Goal: Task Accomplishment & Management: Use online tool/utility

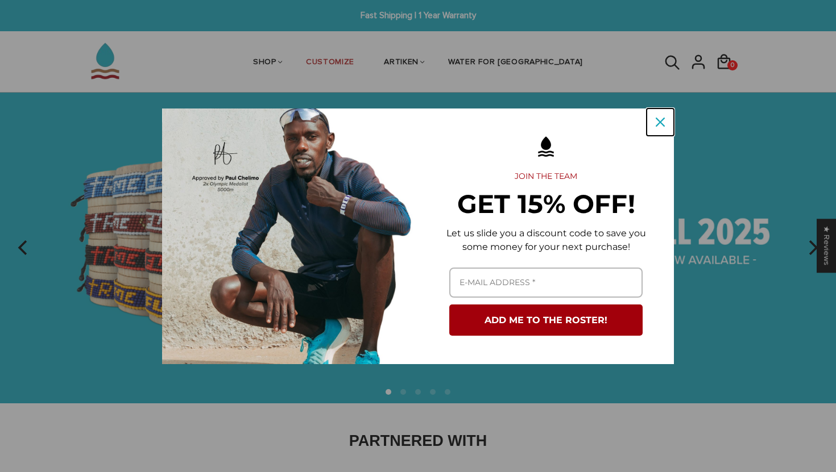
click at [662, 124] on icon "close icon" at bounding box center [659, 122] width 9 height 9
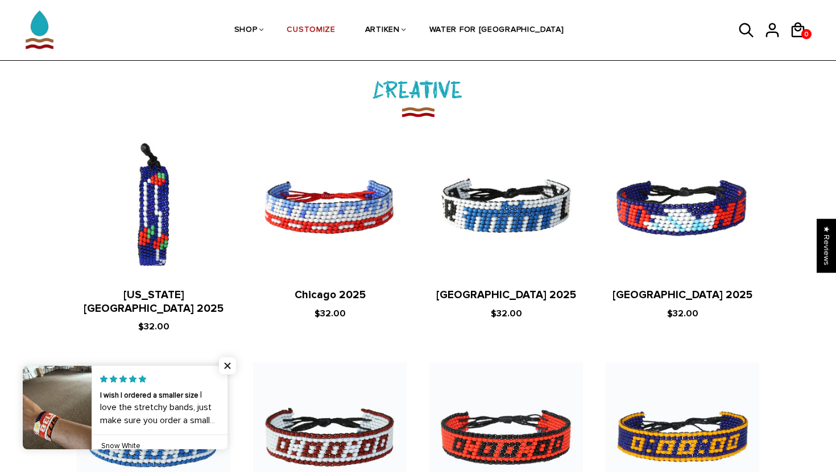
scroll to position [1278, 0]
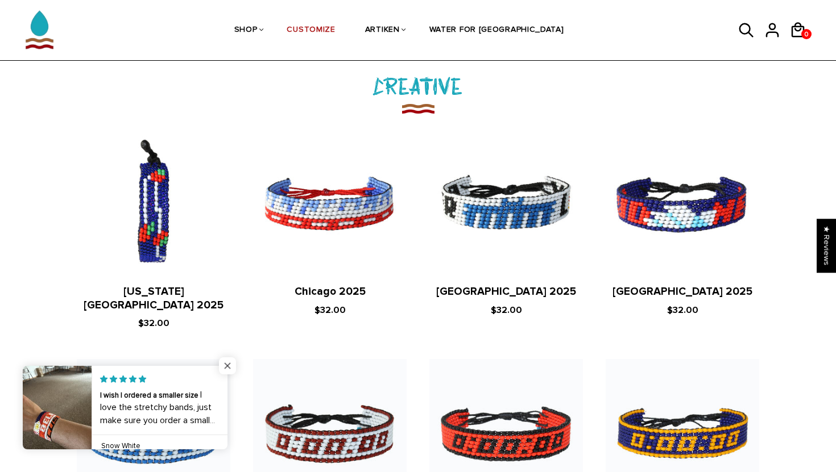
click at [222, 360] on span "Close popup widget" at bounding box center [227, 366] width 17 height 17
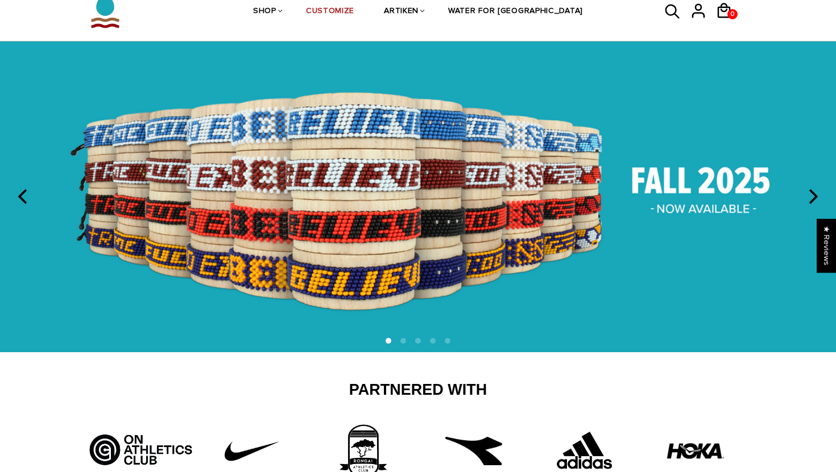
scroll to position [0, 0]
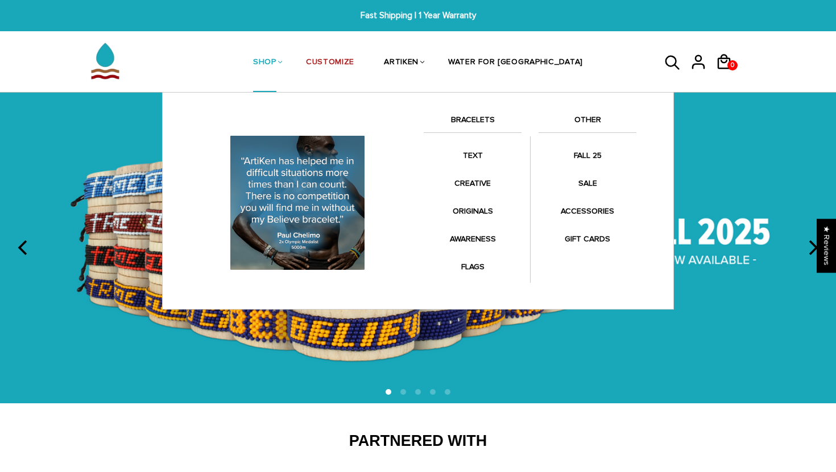
click at [276, 61] on link "SHOP" at bounding box center [264, 63] width 23 height 60
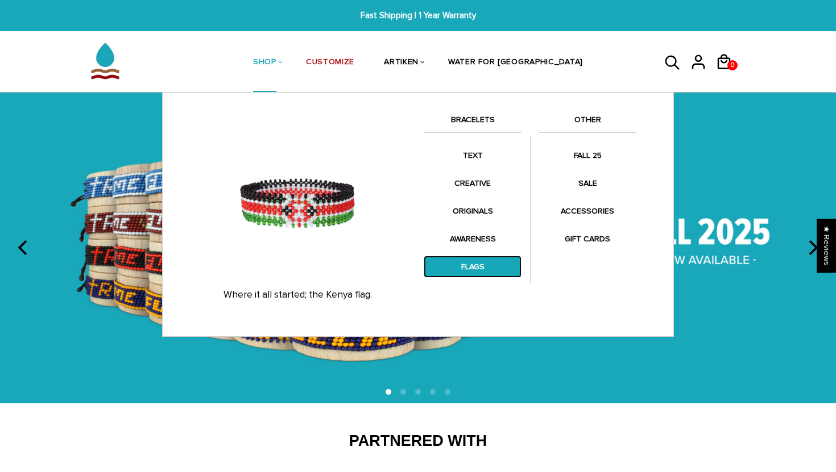
click at [489, 257] on link "FLAGS" at bounding box center [473, 267] width 98 height 22
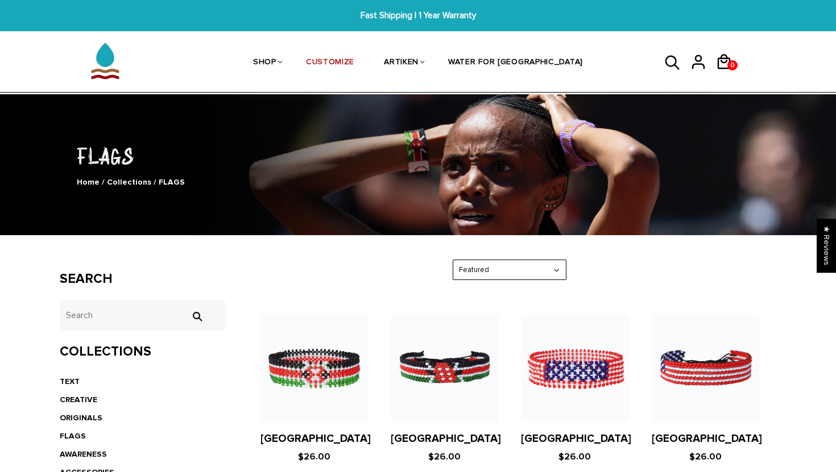
scroll to position [35, 0]
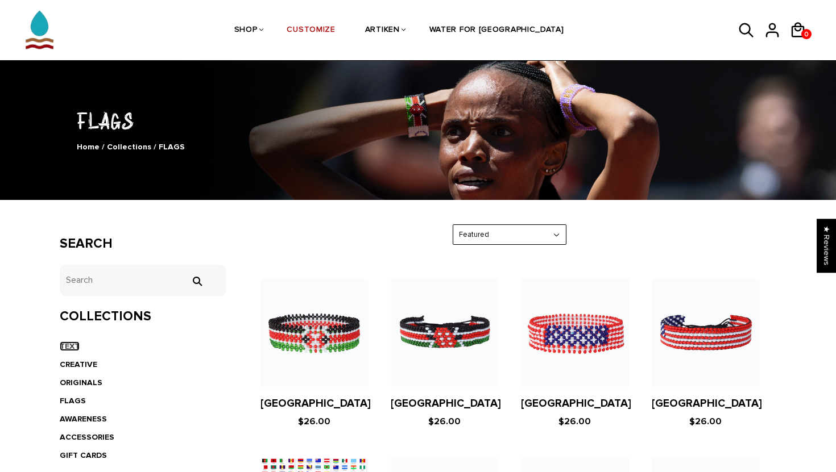
click at [73, 349] on link "TEXT" at bounding box center [70, 347] width 20 height 10
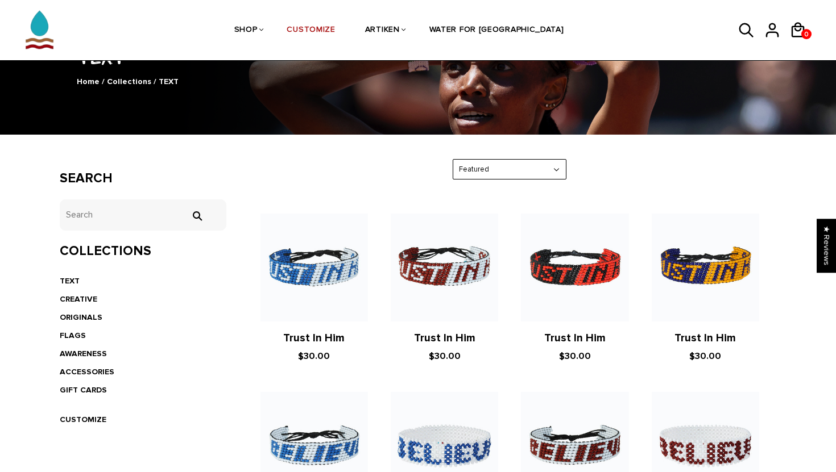
scroll to position [101, 0]
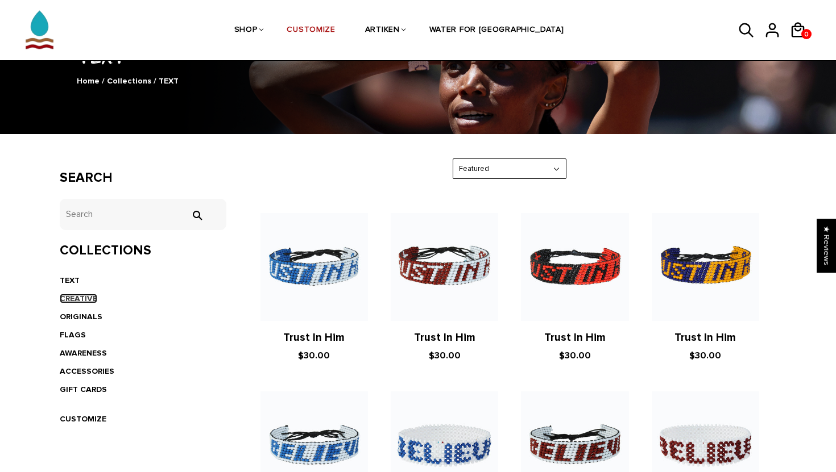
click at [86, 297] on link "CREATIVE" at bounding box center [79, 299] width 38 height 10
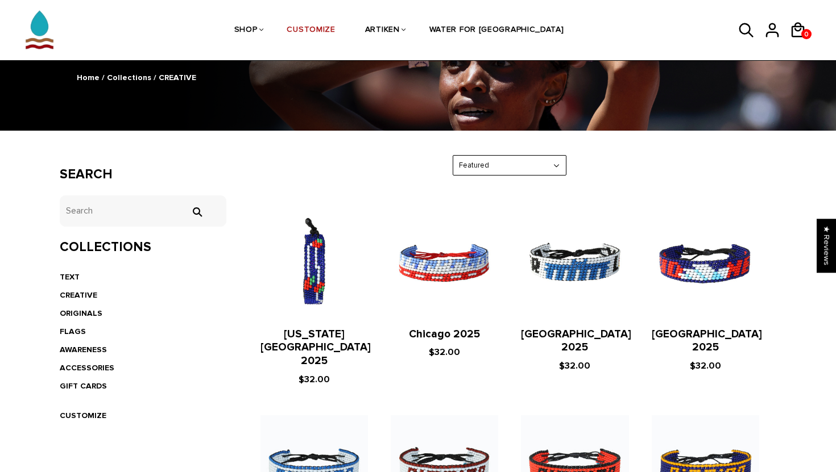
scroll to position [115, 0]
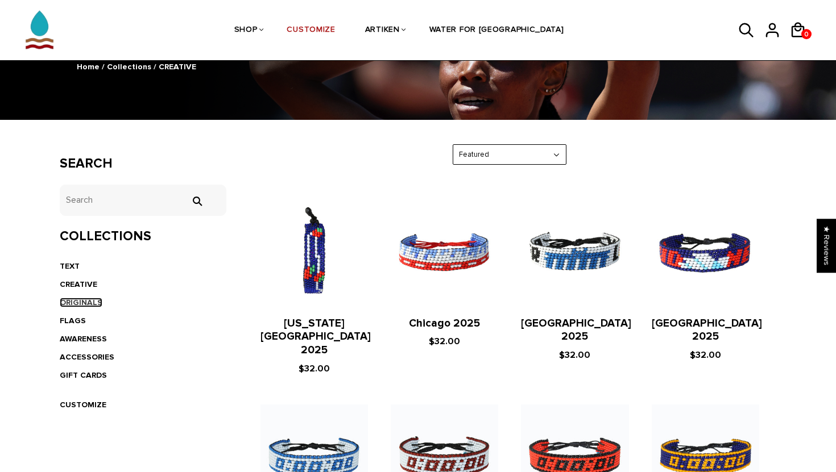
click at [76, 304] on link "ORIGINALS" at bounding box center [81, 303] width 43 height 10
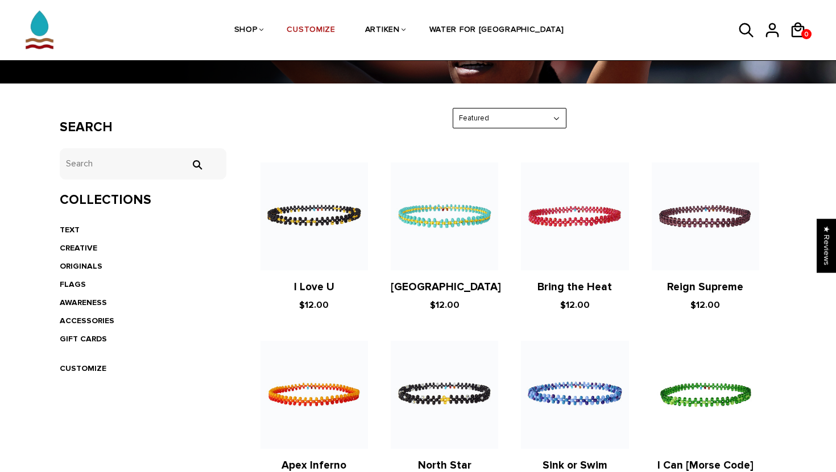
scroll to position [156, 0]
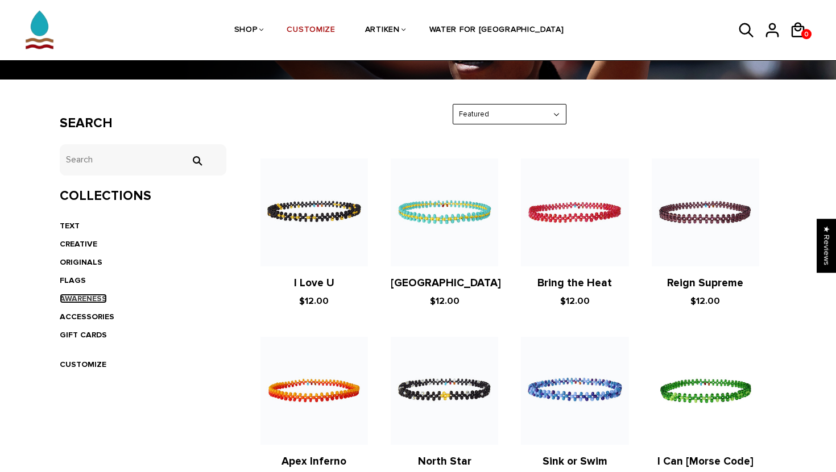
click at [94, 300] on link "AWARENESS" at bounding box center [83, 299] width 47 height 10
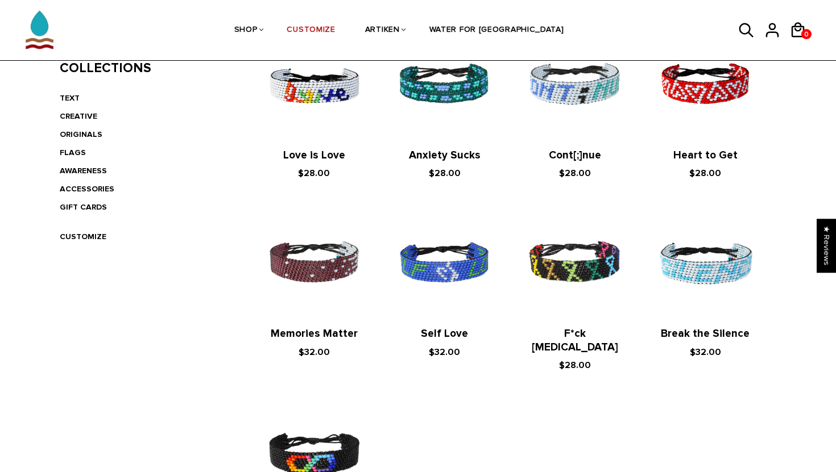
scroll to position [235, 0]
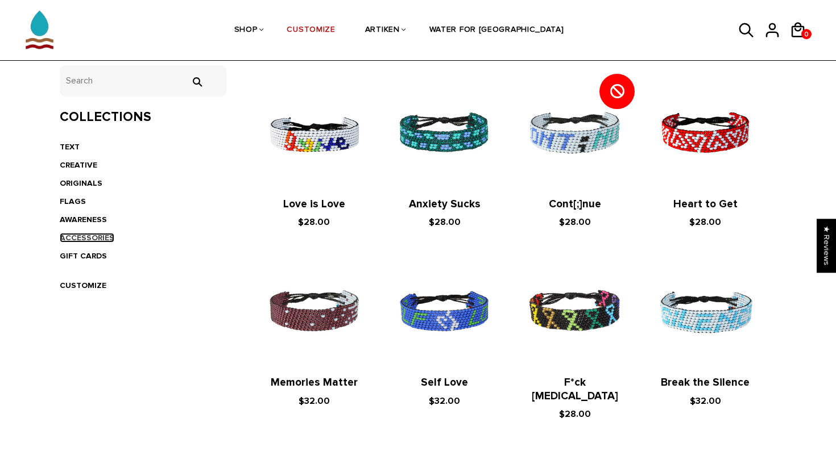
click at [89, 238] on link "ACCESSORIES" at bounding box center [87, 238] width 55 height 10
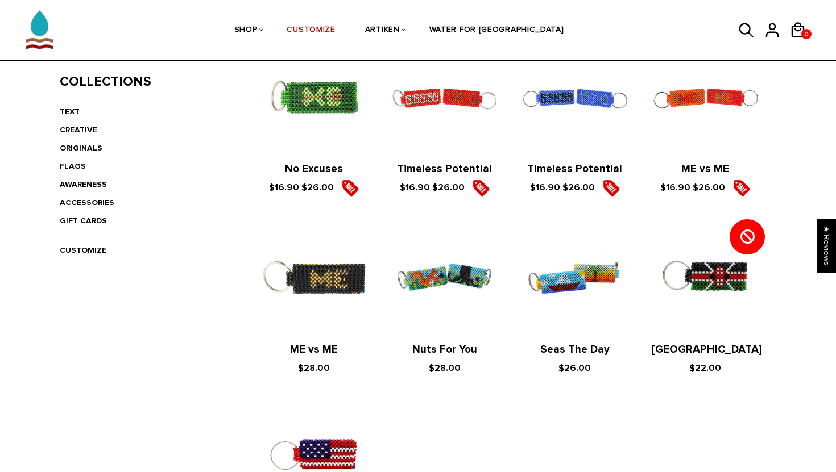
scroll to position [267, 0]
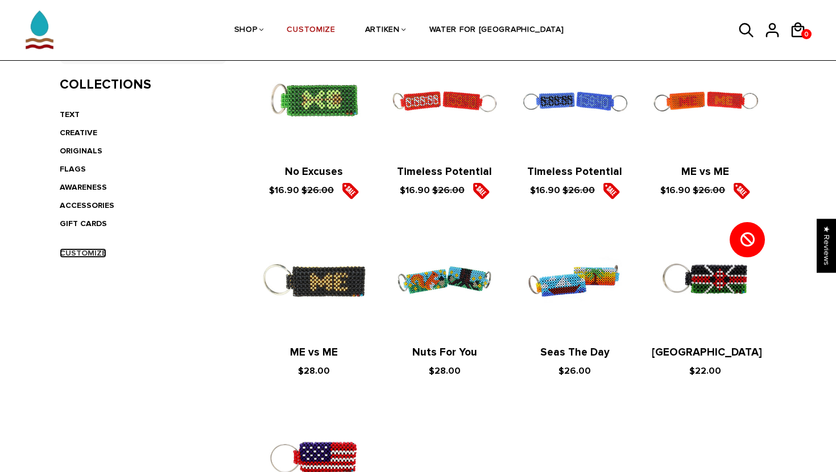
click at [102, 254] on link "CUSTOMIZE" at bounding box center [83, 253] width 47 height 10
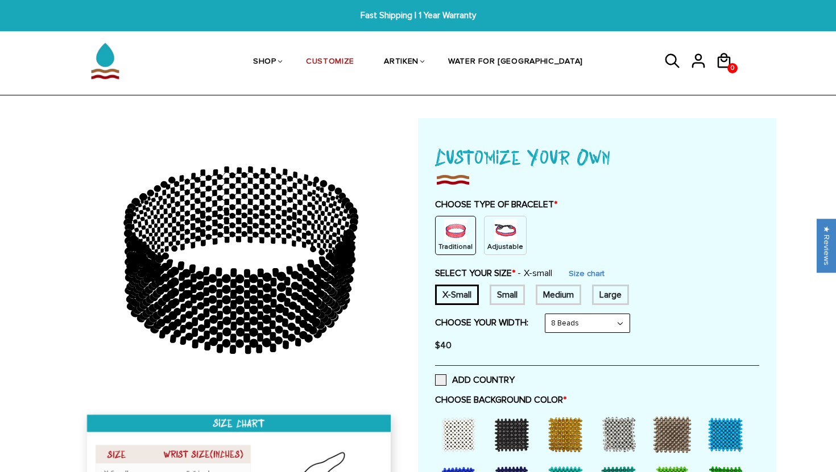
click at [500, 233] on img at bounding box center [505, 230] width 23 height 23
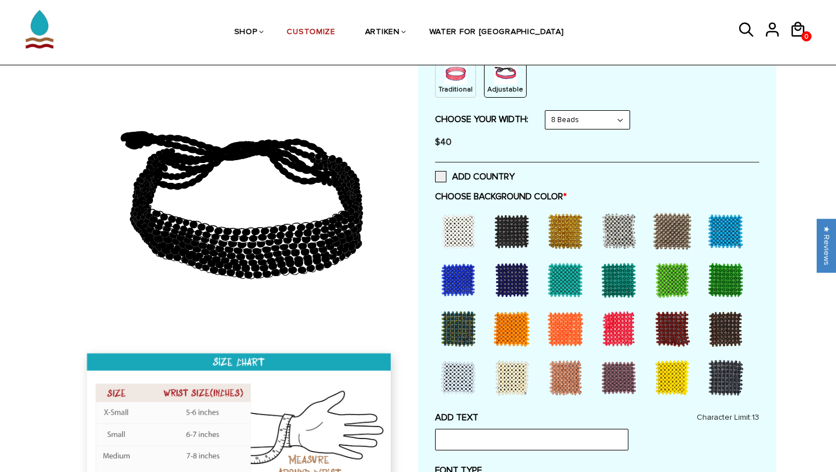
scroll to position [163, 0]
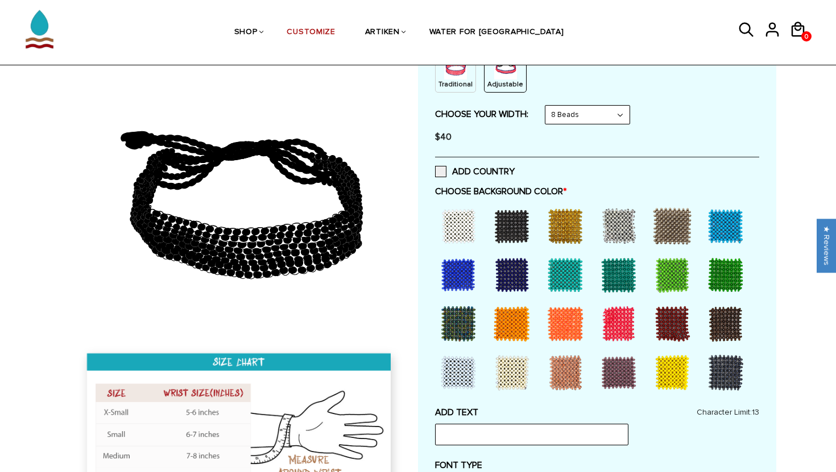
click at [461, 225] on div at bounding box center [457, 226] width 45 height 45
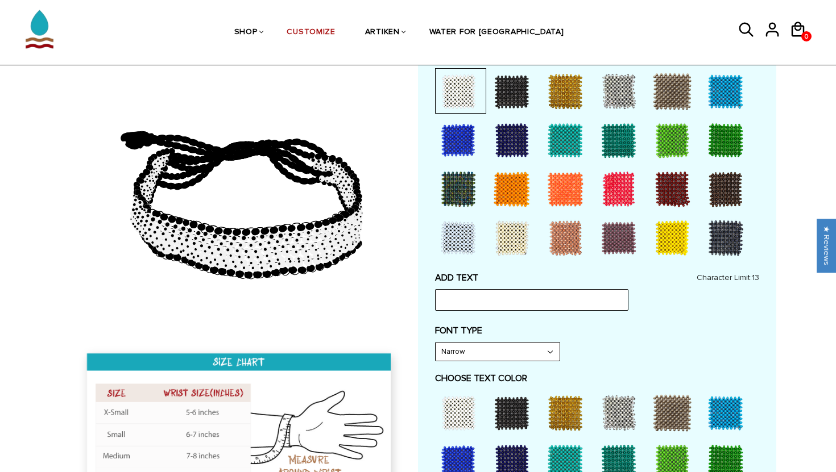
scroll to position [305, 0]
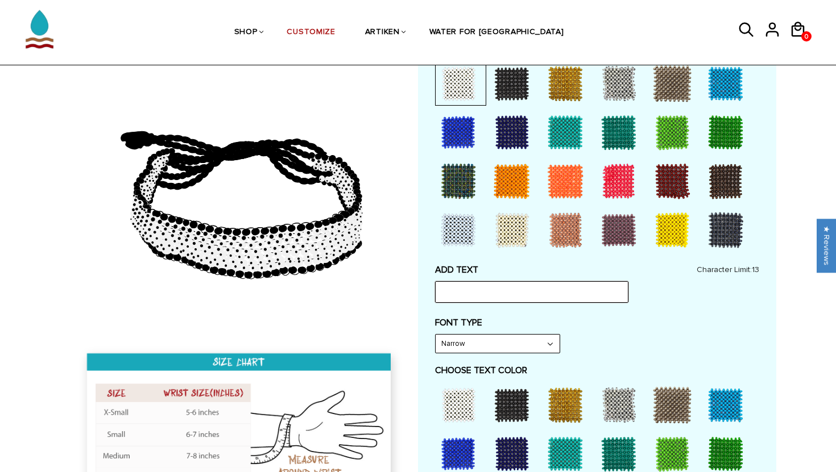
click at [462, 294] on input "text" at bounding box center [531, 292] width 193 height 22
type input "RUN FAST"
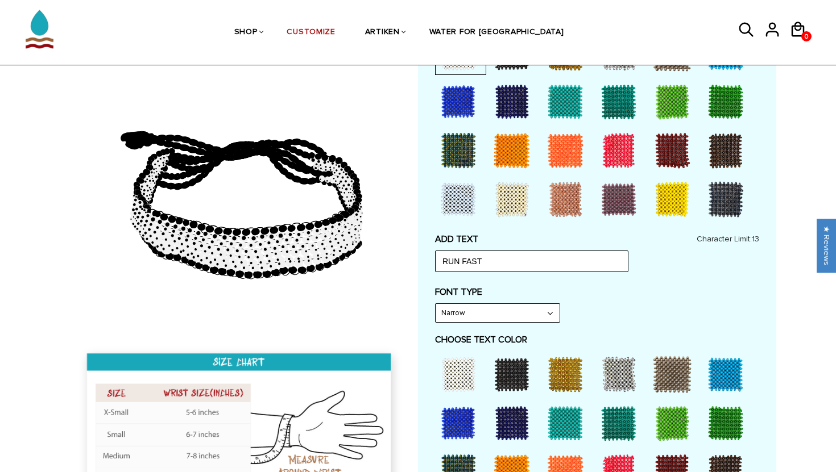
scroll to position [341, 0]
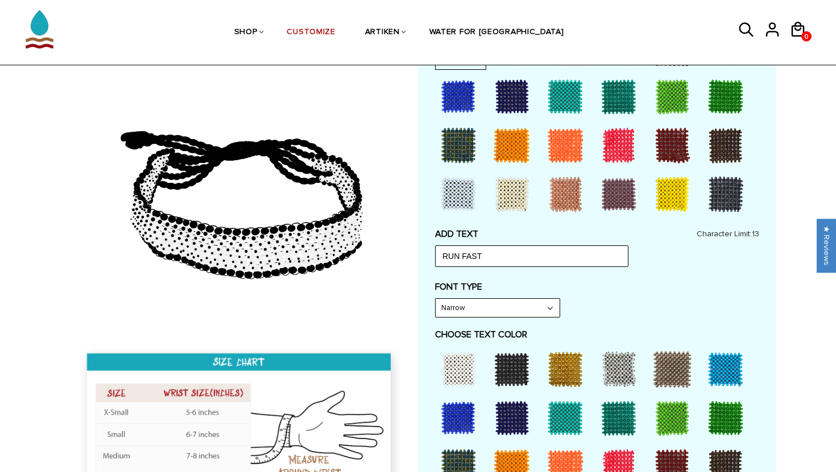
click at [545, 308] on select "Narrow Bold" at bounding box center [497, 308] width 124 height 18
click at [435, 299] on select "Narrow Bold" at bounding box center [497, 308] width 124 height 18
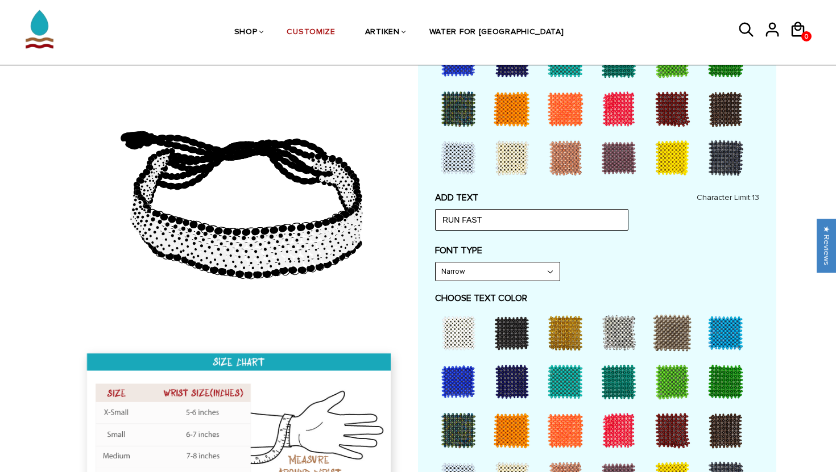
scroll to position [378, 0]
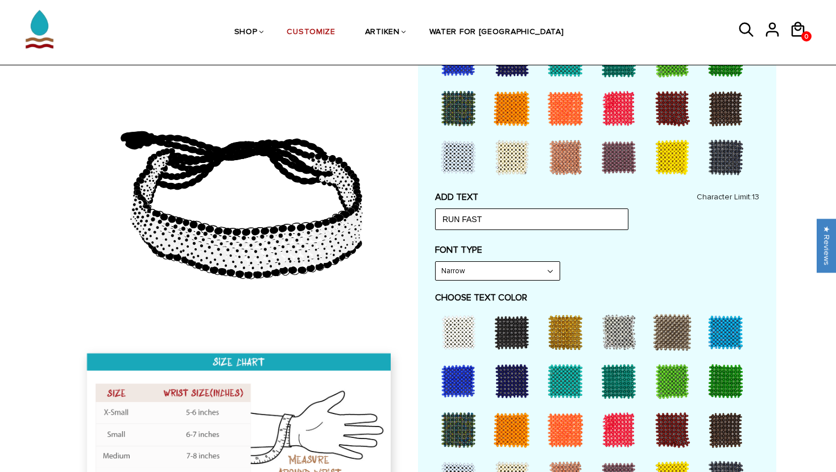
click at [233, 435] on img at bounding box center [240, 438] width 327 height 189
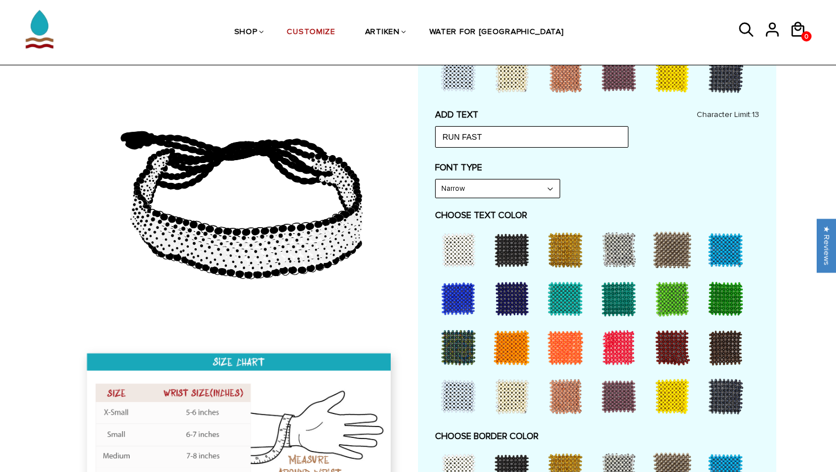
scroll to position [454, 0]
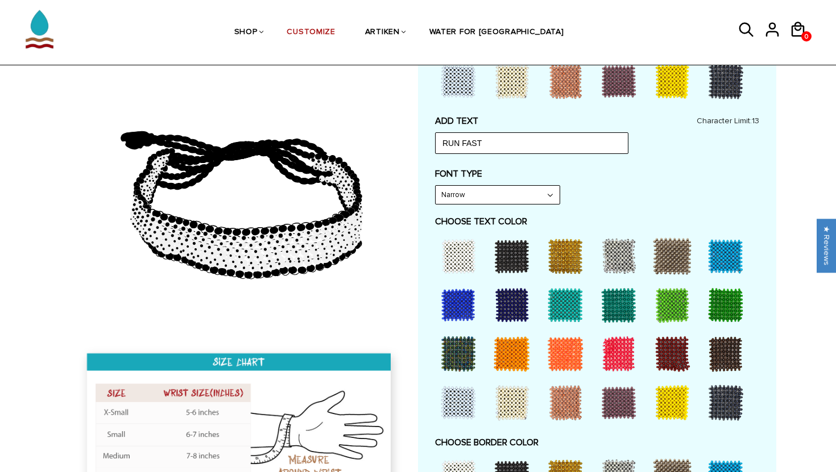
click at [609, 348] on div at bounding box center [618, 353] width 45 height 45
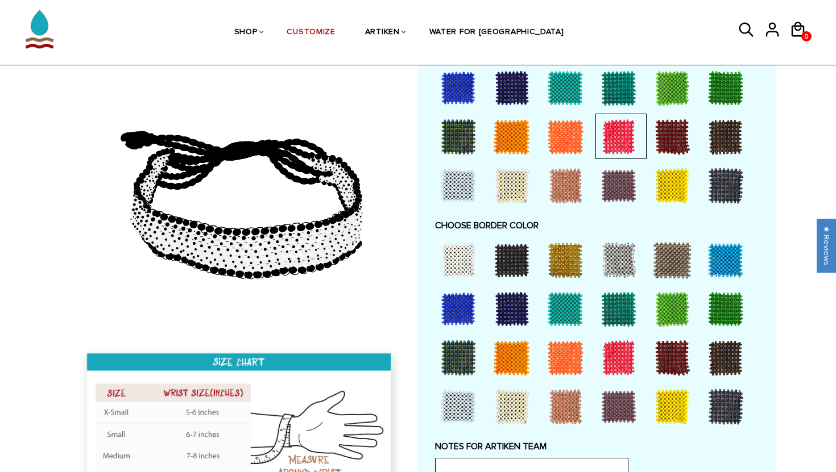
scroll to position [672, 0]
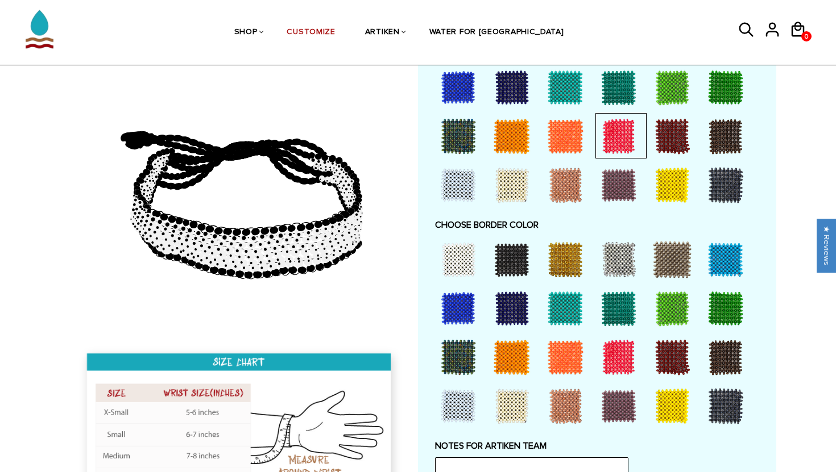
click at [518, 267] on div at bounding box center [511, 259] width 45 height 45
click at [502, 310] on div at bounding box center [511, 308] width 45 height 45
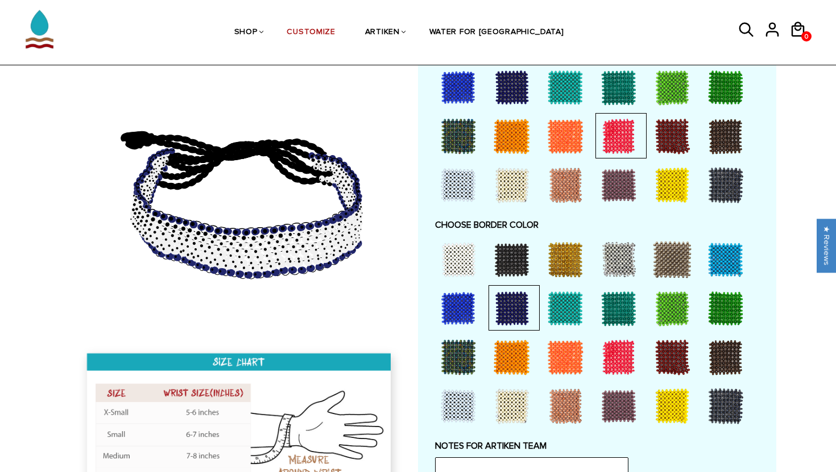
click at [472, 269] on div at bounding box center [457, 259] width 45 height 45
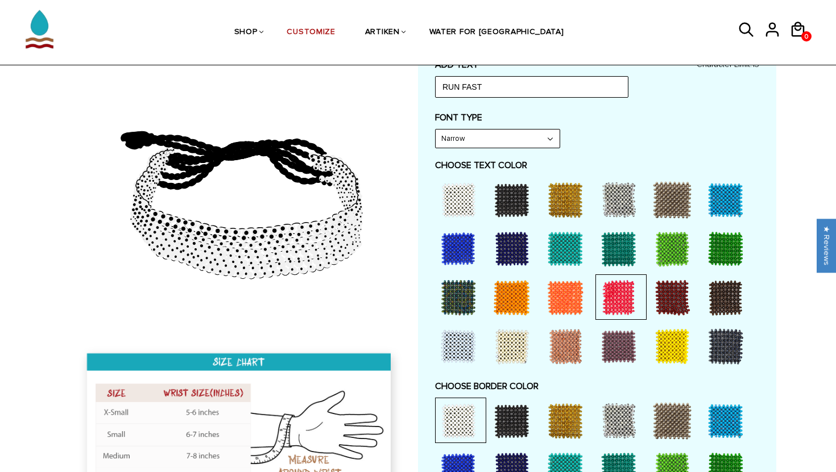
scroll to position [511, 0]
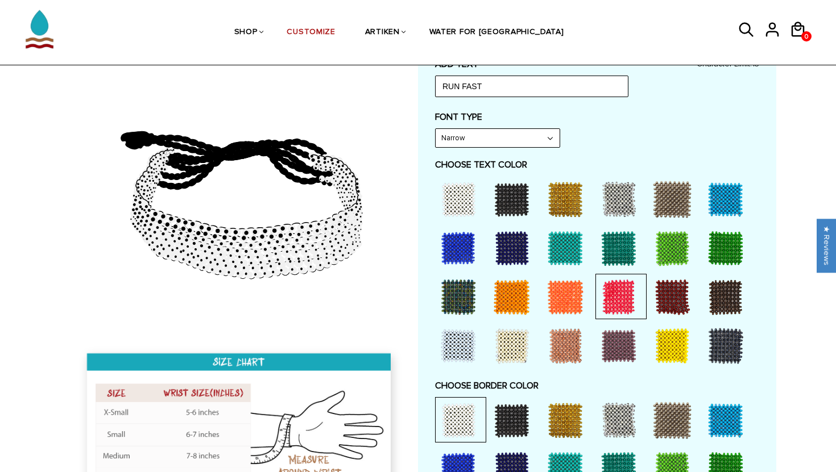
click at [524, 301] on div at bounding box center [511, 297] width 45 height 45
click at [556, 293] on div at bounding box center [564, 297] width 45 height 45
click at [601, 293] on div at bounding box center [618, 297] width 45 height 45
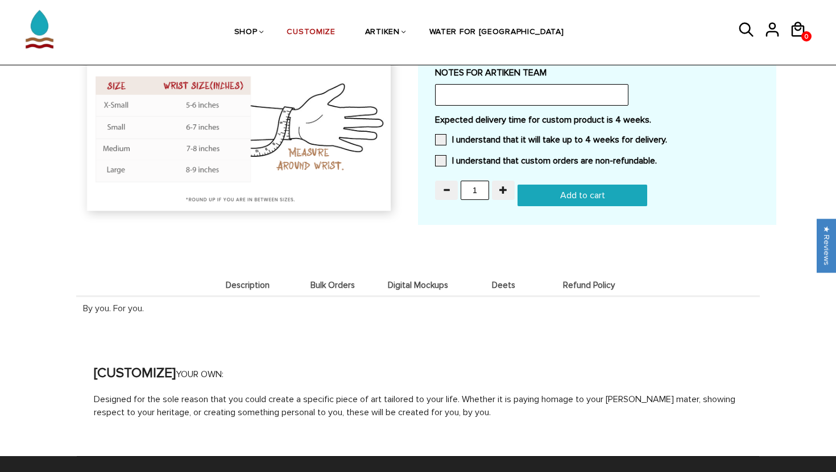
scroll to position [1046, 0]
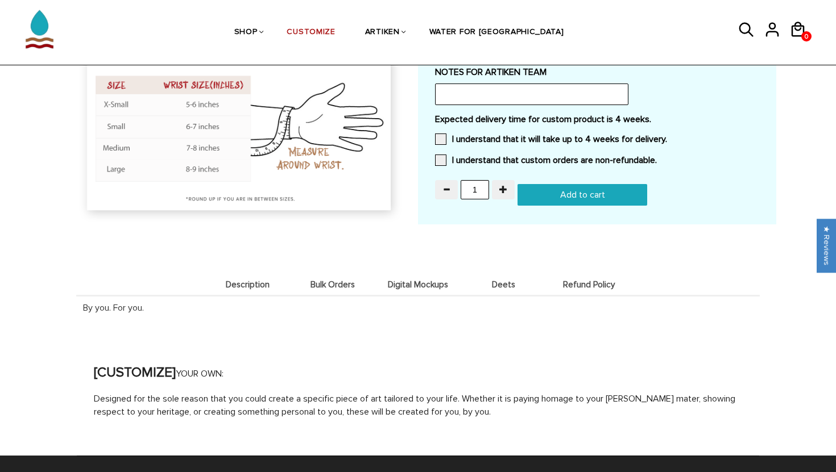
click at [420, 284] on span "Digital Mockups" at bounding box center [418, 285] width 80 height 10
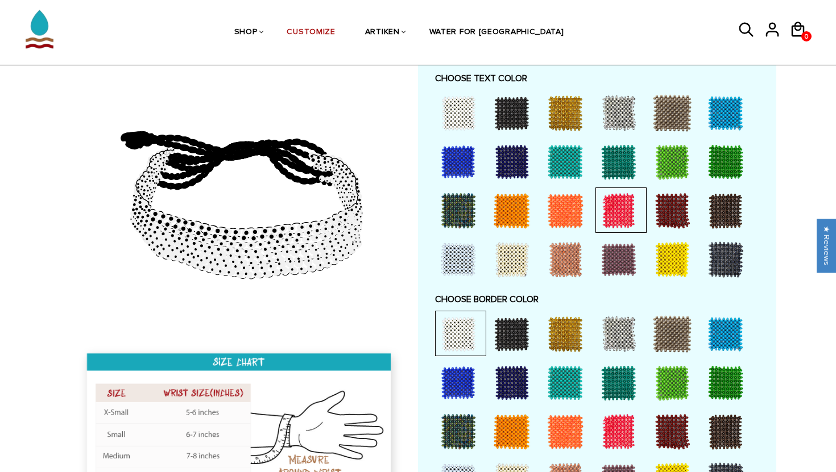
scroll to position [0, 0]
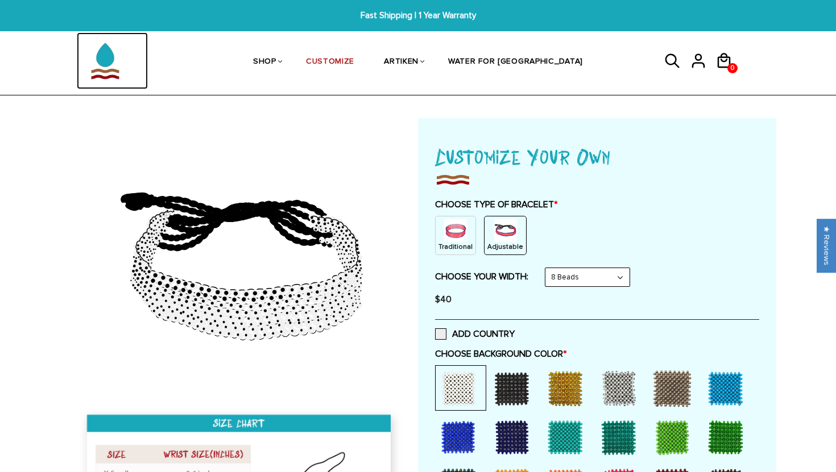
click at [113, 59] on img at bounding box center [105, 60] width 57 height 57
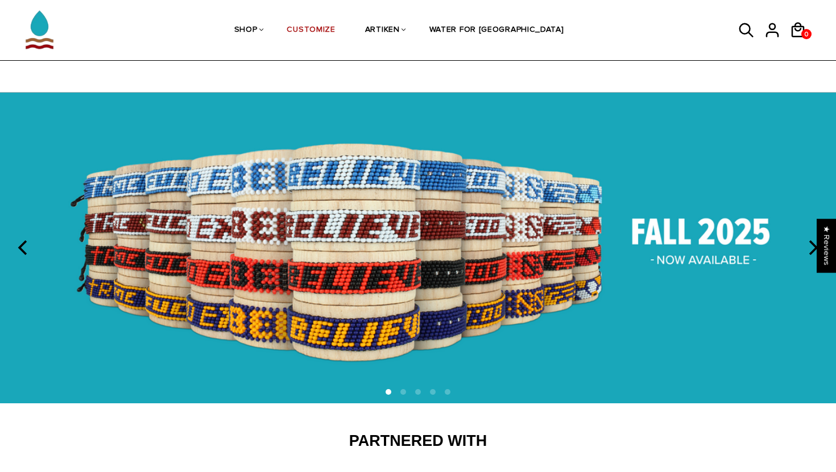
scroll to position [1803, 0]
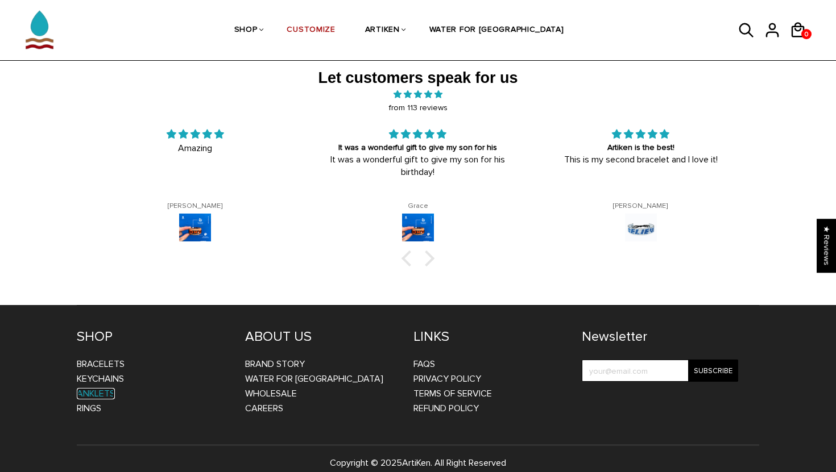
click at [98, 388] on link "Anklets" at bounding box center [96, 393] width 38 height 11
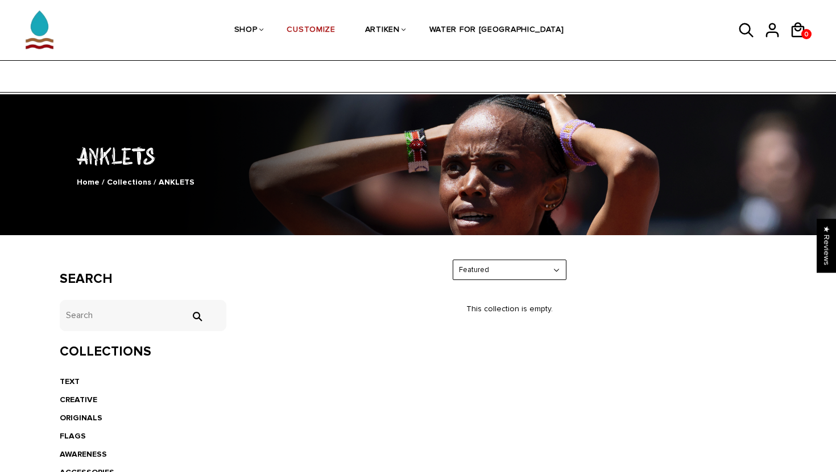
scroll to position [273, 0]
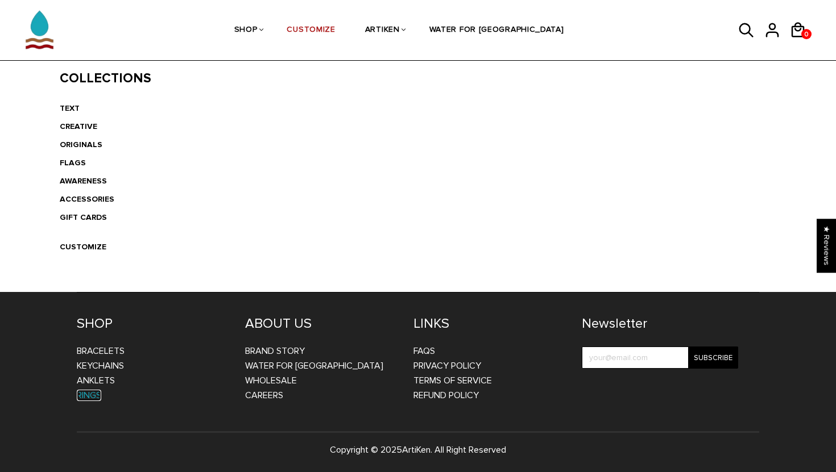
click at [78, 393] on link "Rings" at bounding box center [89, 395] width 24 height 11
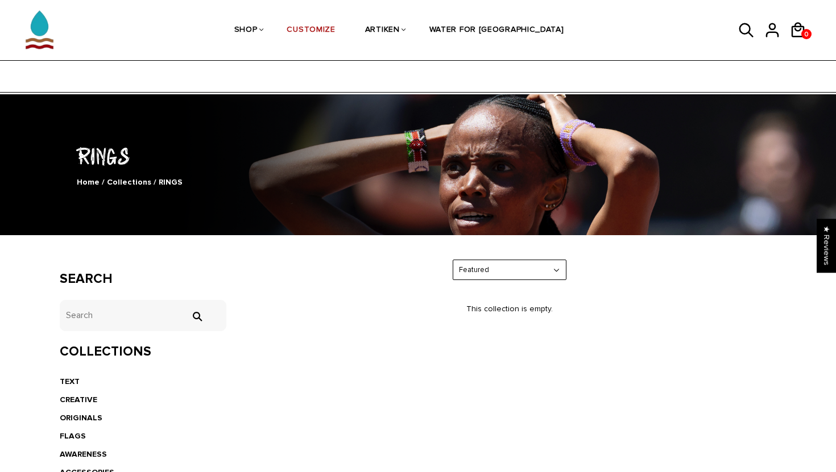
scroll to position [273, 0]
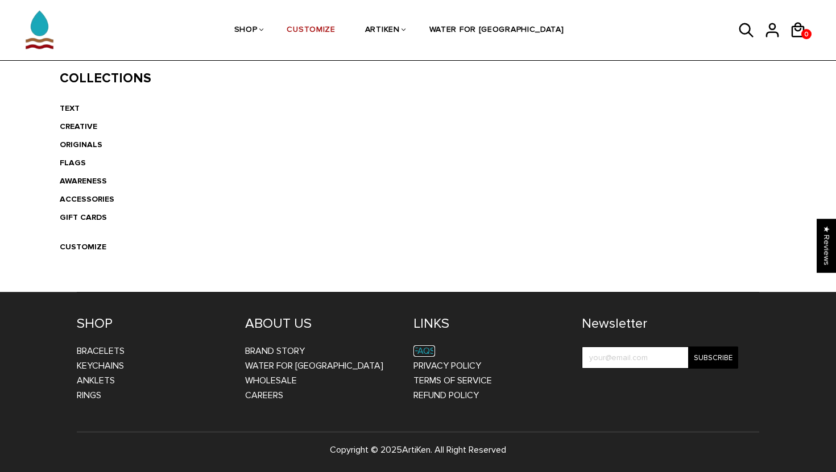
click at [425, 351] on link "FAQs" at bounding box center [424, 351] width 22 height 11
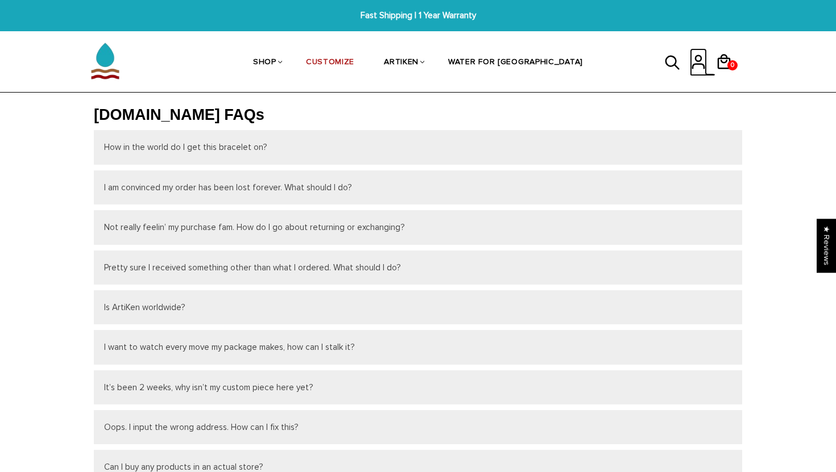
click at [698, 61] on icon at bounding box center [698, 59] width 6 height 6
